Goal: Information Seeking & Learning: Learn about a topic

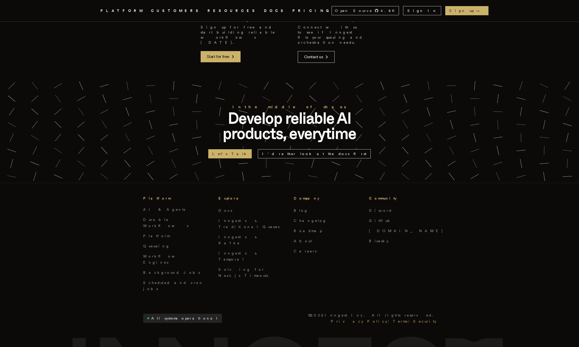
scroll to position [599, 0]
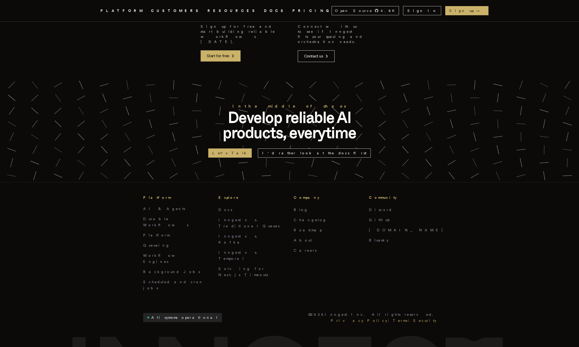
drag, startPoint x: 211, startPoint y: 298, endPoint x: 149, endPoint y: 284, distance: 63.4
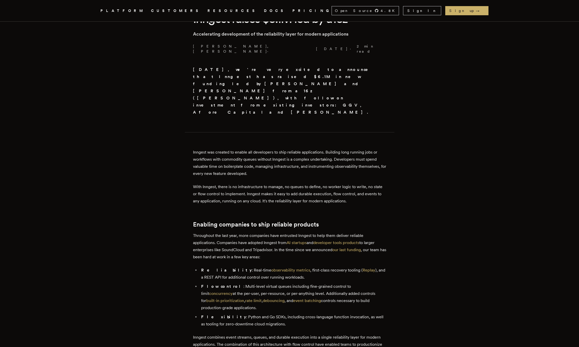
scroll to position [0, 0]
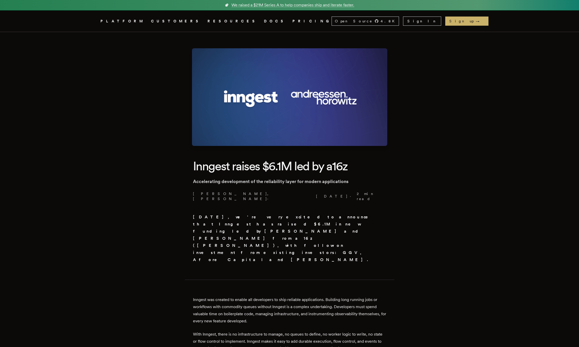
click at [96, 17] on link "Inngest .cls-1 { fill: #FAFAF9; }" at bounding box center [94, 21] width 3 height 9
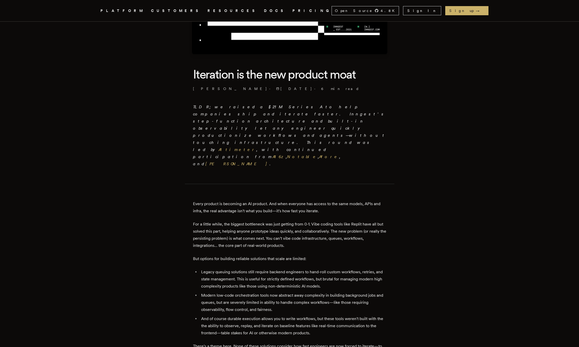
scroll to position [53, 0]
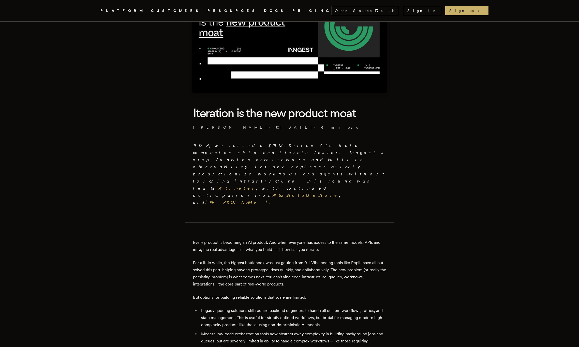
click at [331, 163] on p "TLDR; we raised a $21M Series A to help companies ship and iterate faster. Inng…" at bounding box center [289, 174] width 193 height 64
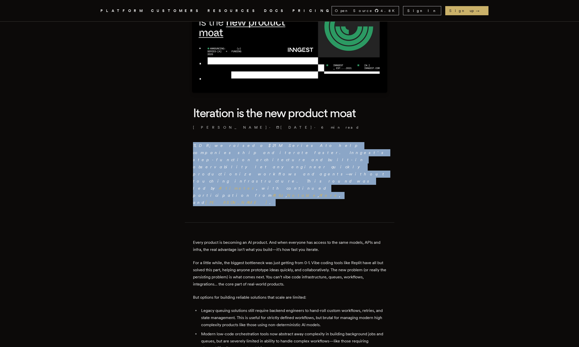
click at [331, 163] on p "TLDR; we raised a $21M Series A to help companies ship and iterate faster. Inng…" at bounding box center [289, 174] width 193 height 64
click at [310, 163] on p "TLDR; we raised a $21M Series A to help companies ship and iterate faster. Inng…" at bounding box center [289, 174] width 193 height 64
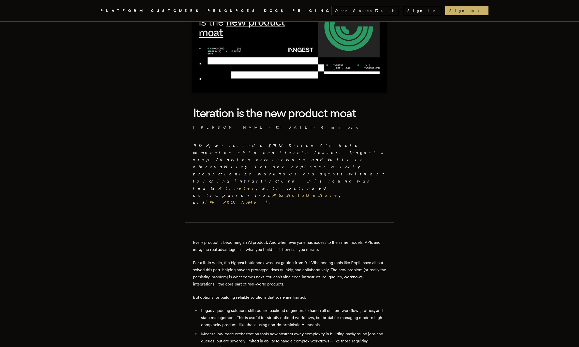
click at [256, 186] on link "Altimeter" at bounding box center [238, 188] width 38 height 5
